Goal: Navigation & Orientation: Find specific page/section

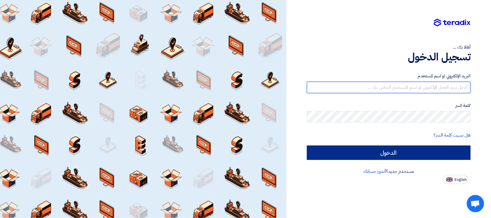
type input "[PERSON_NAME][EMAIL_ADDRESS][DOMAIN_NAME]"
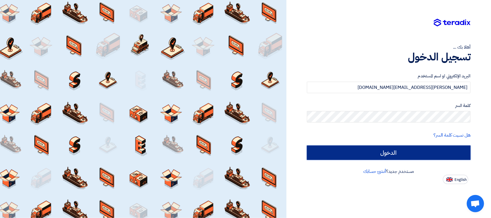
click at [358, 153] on input "الدخول" at bounding box center [389, 153] width 164 height 14
type input "Sign in"
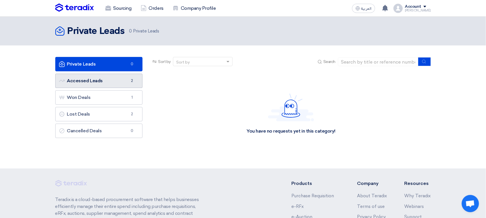
click at [83, 83] on link "Accessed Leads Accessed Leads 2" at bounding box center [98, 81] width 87 height 14
